Goal: Obtain resource: Obtain resource

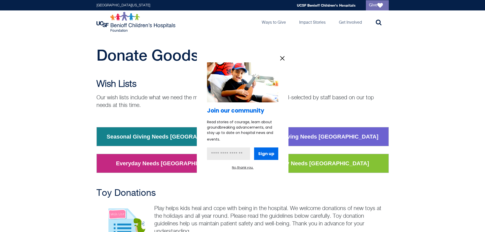
click at [277, 58] on div "Join our community Read stories of courage, learn about groundbreaking advancem…" at bounding box center [243, 116] width 92 height 128
click at [281, 58] on icon "information" at bounding box center [282, 58] width 8 height 8
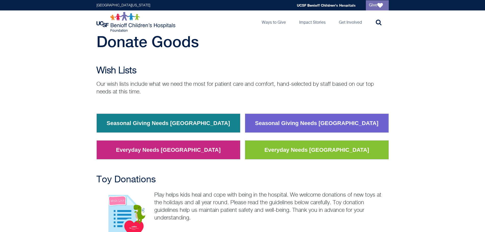
scroll to position [25, 0]
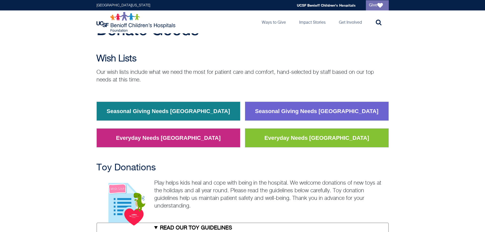
click at [301, 111] on link "Seasonal Giving Needs [GEOGRAPHIC_DATA]" at bounding box center [316, 111] width 131 height 13
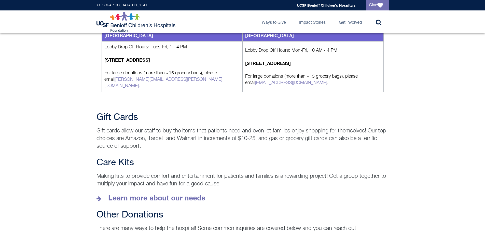
scroll to position [617, 0]
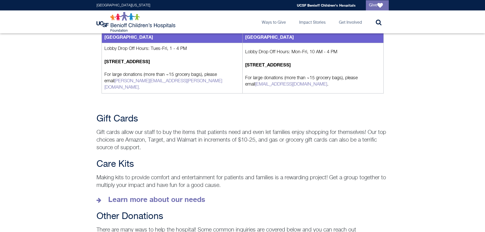
click at [421, 123] on div "Gift Cards Gift cards allow our staff to buy the items that patients need and e…" at bounding box center [242, 133] width 485 height 38
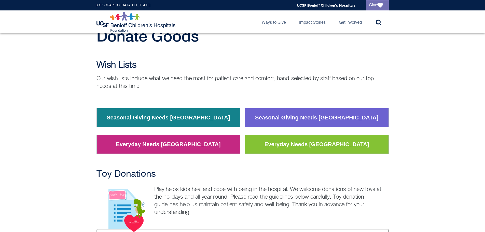
scroll to position [0, 0]
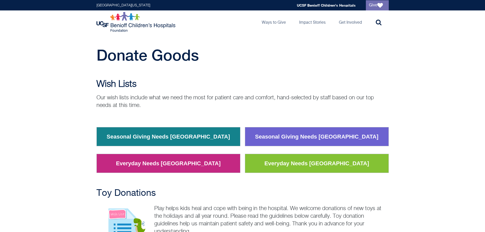
click at [82, 129] on div "Wish Lists Our wish lists include what we need the most for patient care and co…" at bounding box center [242, 129] width 485 height 101
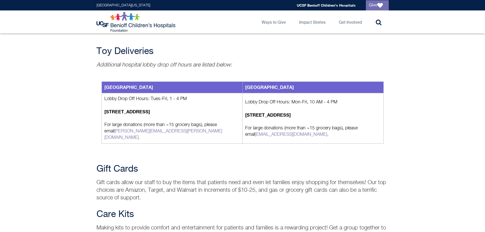
scroll to position [542, 0]
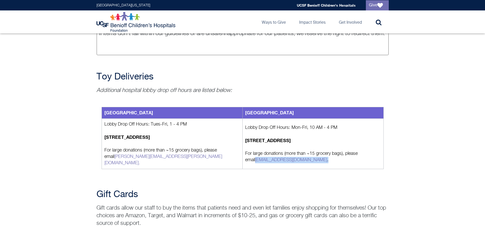
drag, startPoint x: 302, startPoint y: 154, endPoint x: 242, endPoint y: 153, distance: 59.6
click at [243, 153] on td "Lobby Drop Off Hours: Mon-Fri, 10 AM - 4 PM [STREET_ADDRESS] For large donation…" at bounding box center [313, 144] width 141 height 50
copy p "[EMAIL_ADDRESS][DOMAIN_NAME] ."
drag, startPoint x: 70, startPoint y: 94, endPoint x: 64, endPoint y: 1, distance: 93.6
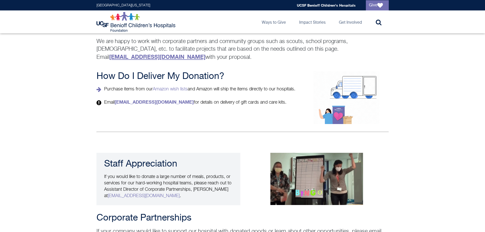
scroll to position [916, 0]
